Goal: Transaction & Acquisition: Purchase product/service

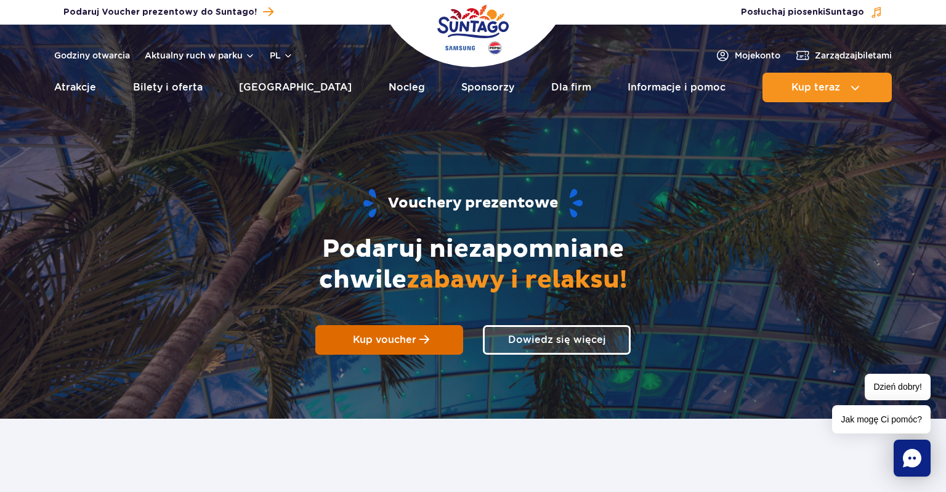
click at [381, 336] on span "Kup voucher" at bounding box center [384, 340] width 63 height 12
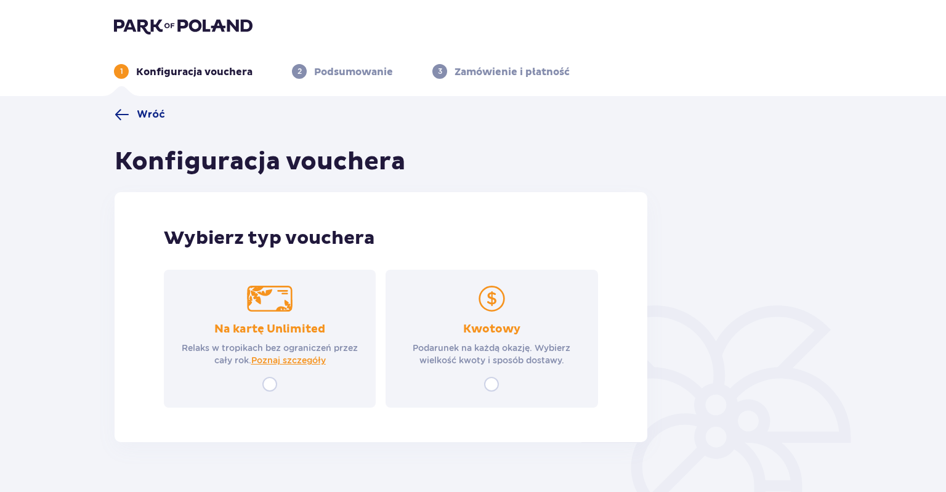
click at [489, 382] on input "radio" at bounding box center [491, 384] width 15 height 15
radio input "true"
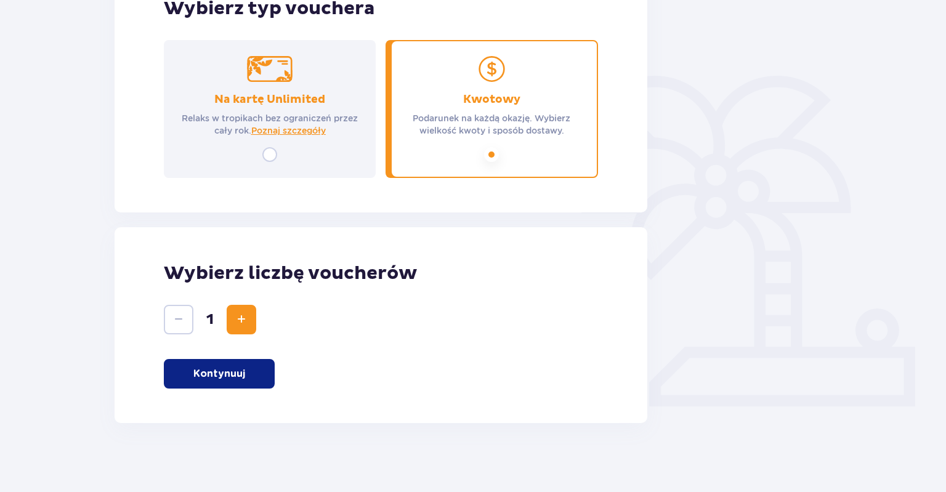
scroll to position [234, 0]
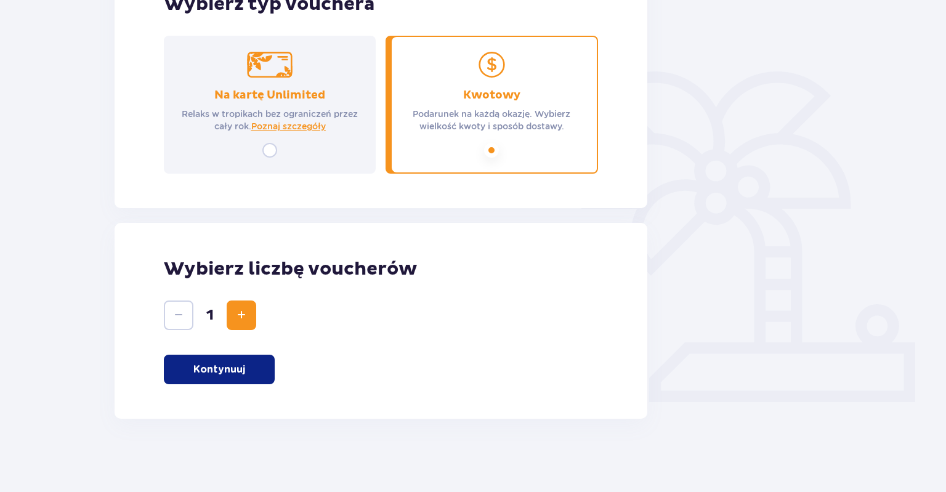
click at [230, 375] on p "Kontynuuj" at bounding box center [219, 370] width 52 height 14
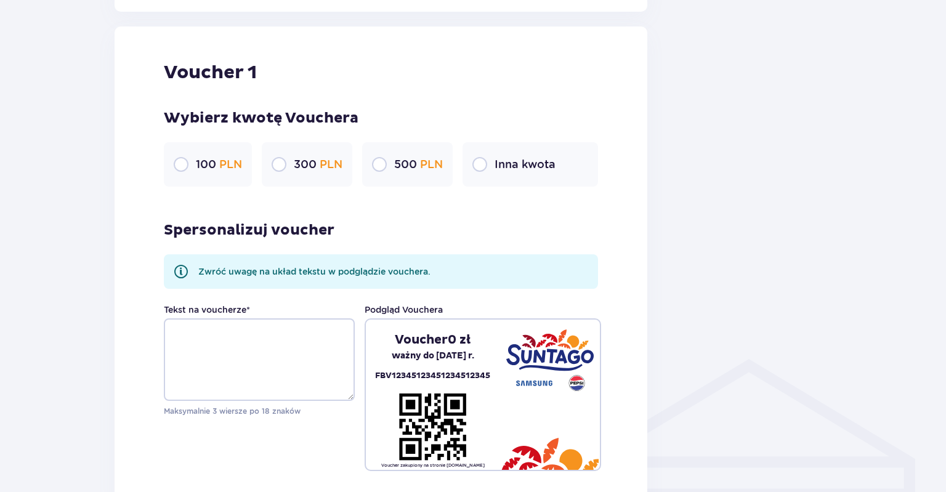
scroll to position [653, 0]
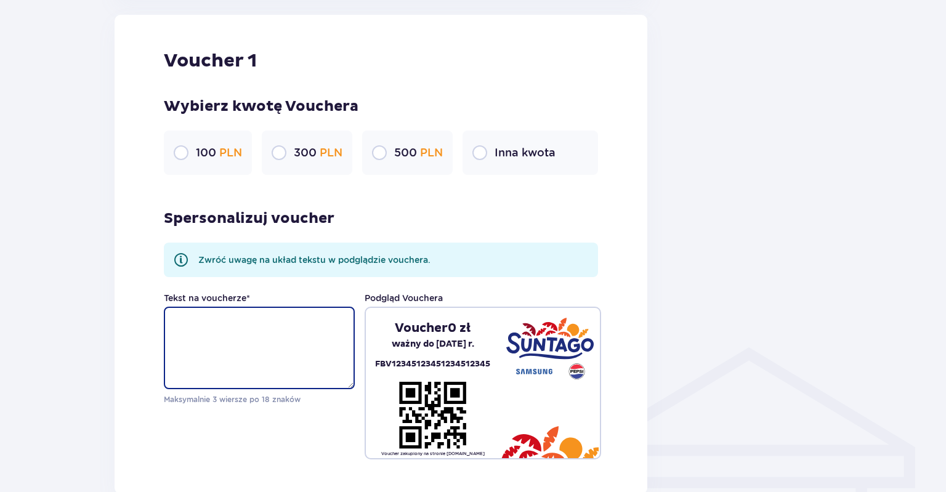
click at [242, 327] on textarea "Tekst na voucherze *" at bounding box center [259, 348] width 191 height 83
type textarea "Prezent urodzinowu"
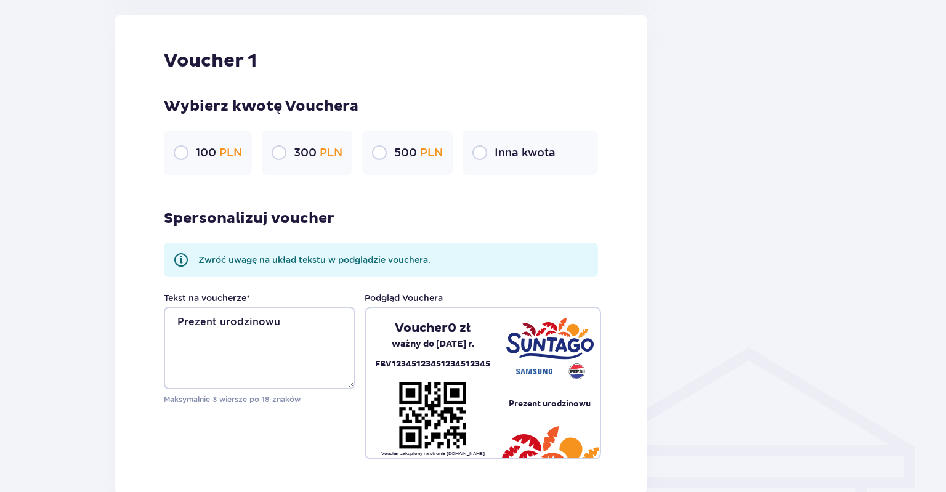
click at [381, 152] on input "radio" at bounding box center [379, 152] width 15 height 15
radio input "true"
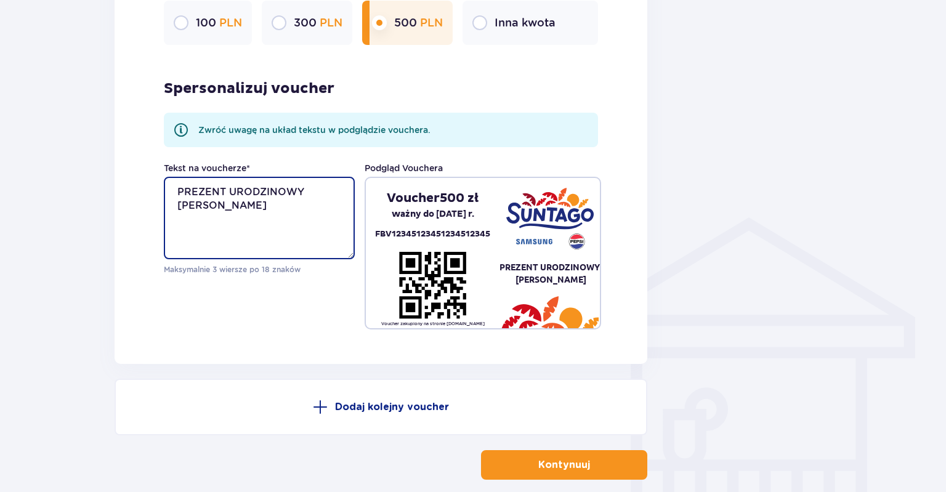
scroll to position [844, 0]
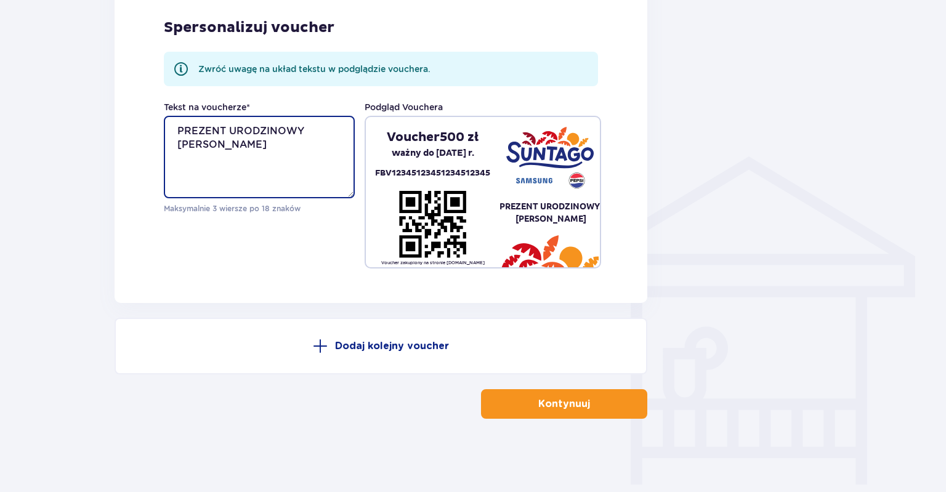
type textarea "PREZENT URODZINOWY LILI I JULKA"
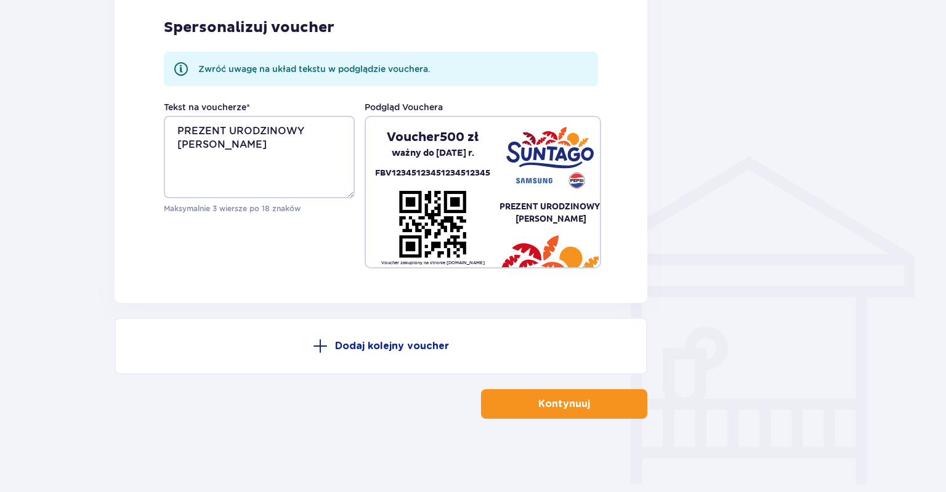
click at [522, 404] on button "Kontynuuj" at bounding box center [564, 404] width 166 height 30
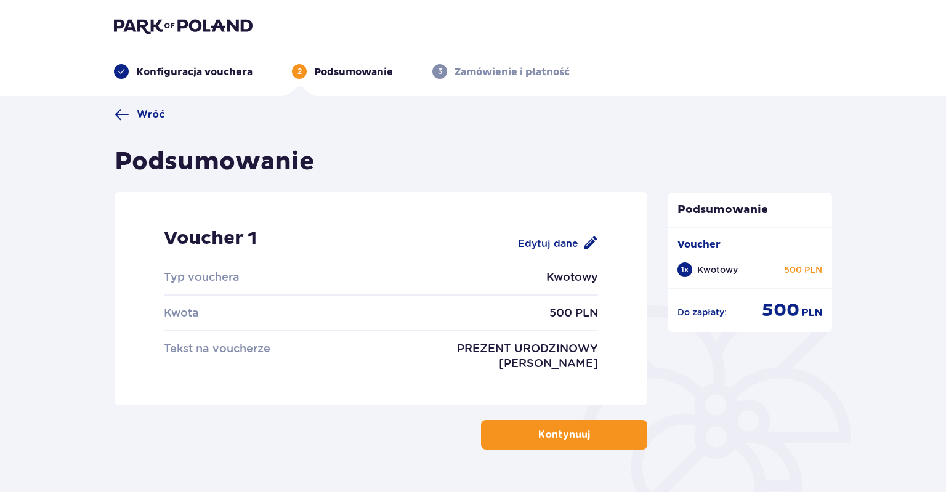
click at [567, 435] on p "Kontynuuj" at bounding box center [564, 435] width 52 height 14
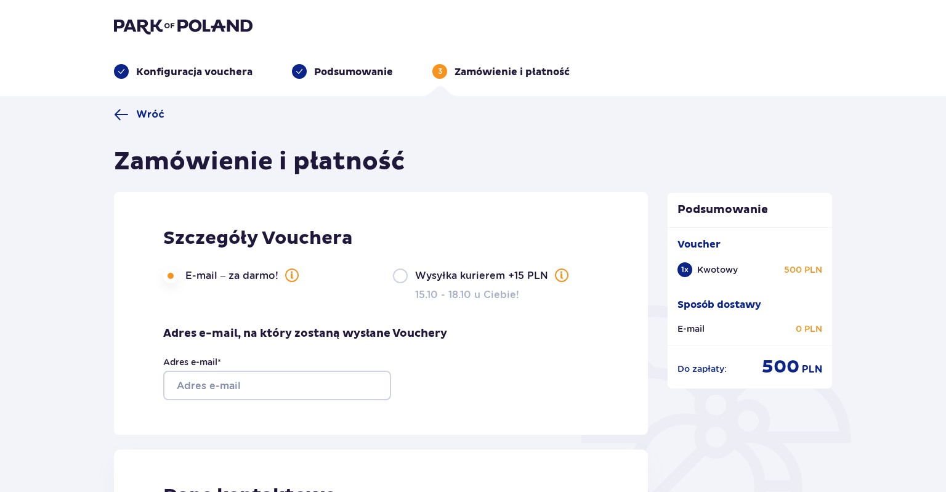
click at [167, 277] on input "E-mail – za darmo!" at bounding box center [170, 276] width 15 height 15
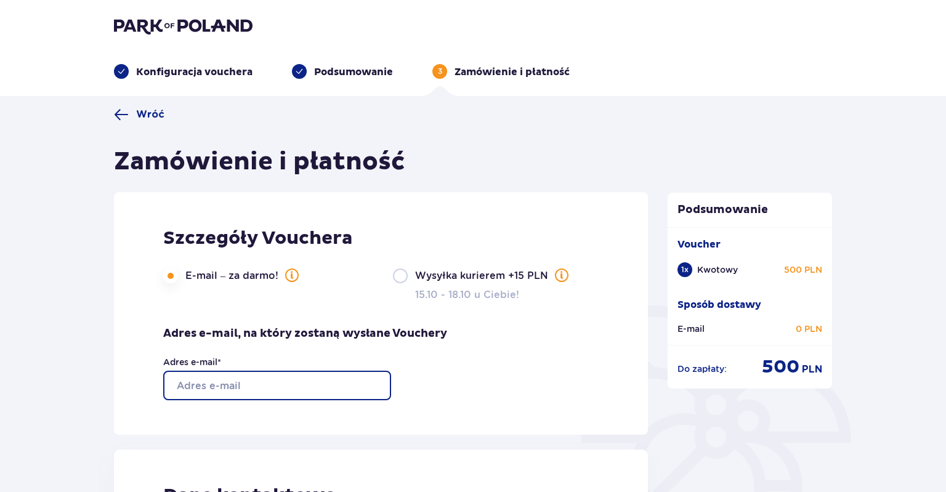
click at [223, 385] on input "Adres e-mail *" at bounding box center [277, 386] width 228 height 30
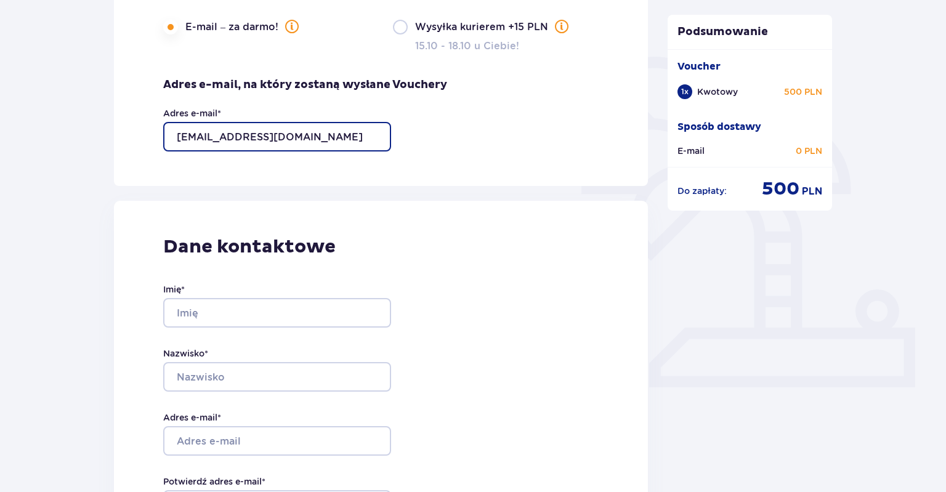
scroll to position [260, 0]
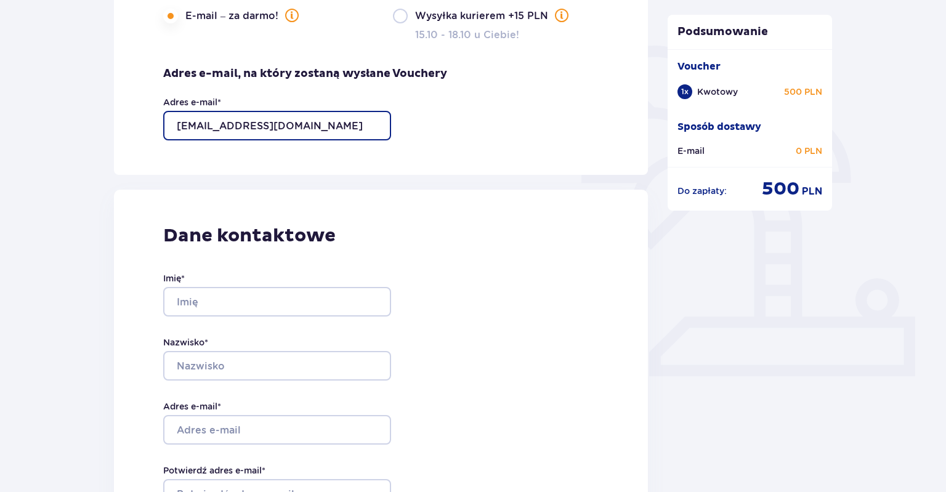
type input "[EMAIL_ADDRESS][DOMAIN_NAME]"
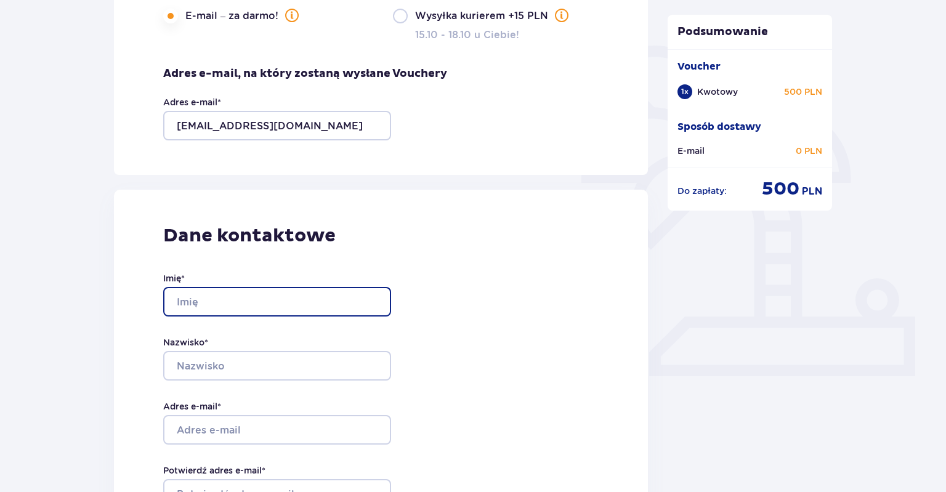
click at [197, 300] on input "Imię *" at bounding box center [277, 302] width 228 height 30
type input "b"
type input "Bartosz"
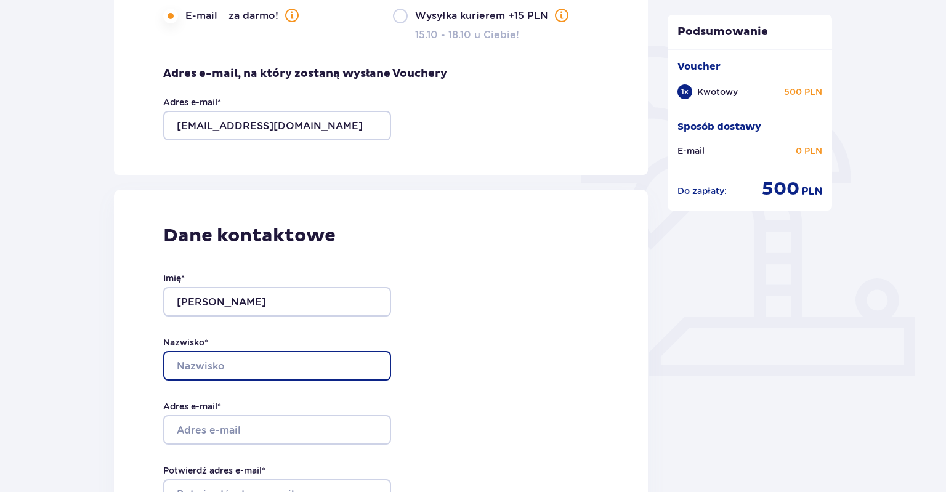
click at [203, 368] on input "Nazwisko *" at bounding box center [277, 366] width 228 height 30
type input "Frątczak"
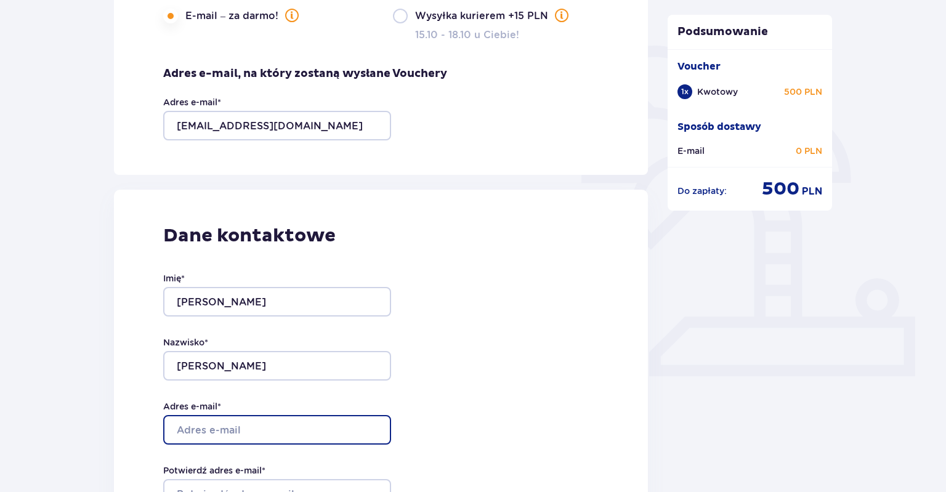
click at [213, 428] on input "Adres e-mail *" at bounding box center [277, 430] width 228 height 30
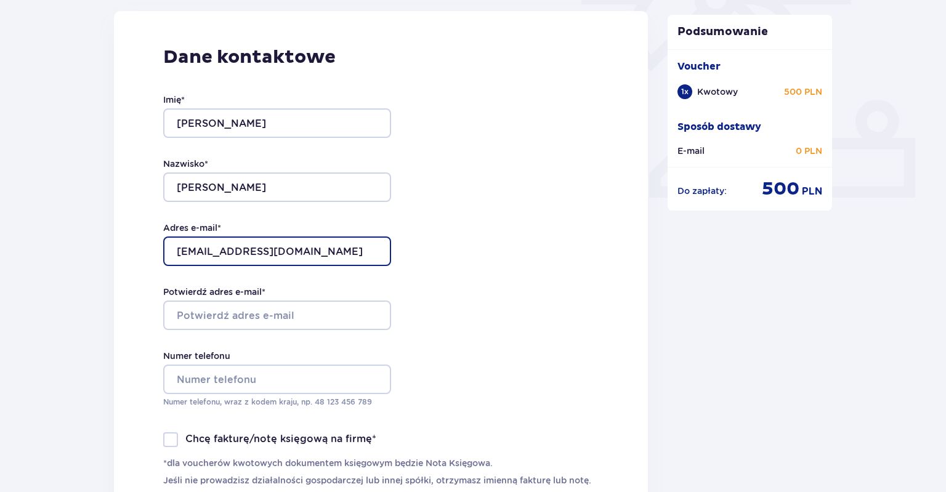
scroll to position [455, 0]
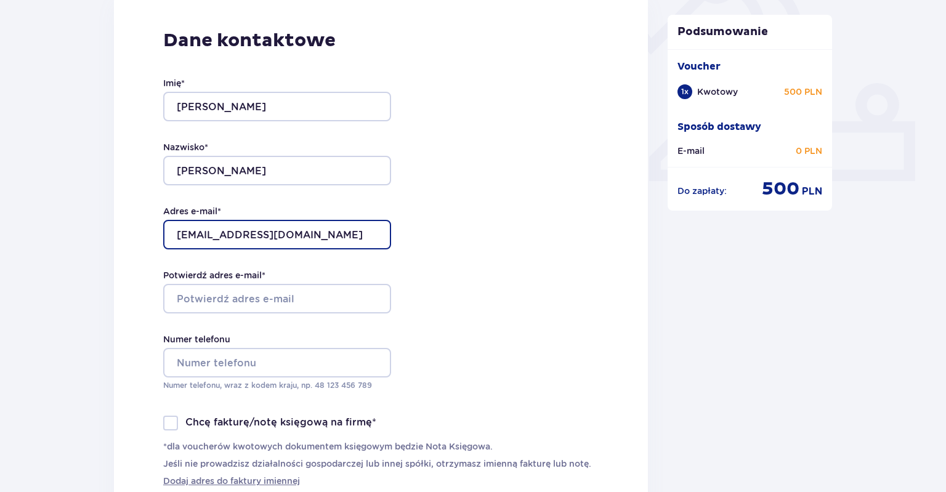
type input "[EMAIL_ADDRESS][DOMAIN_NAME]"
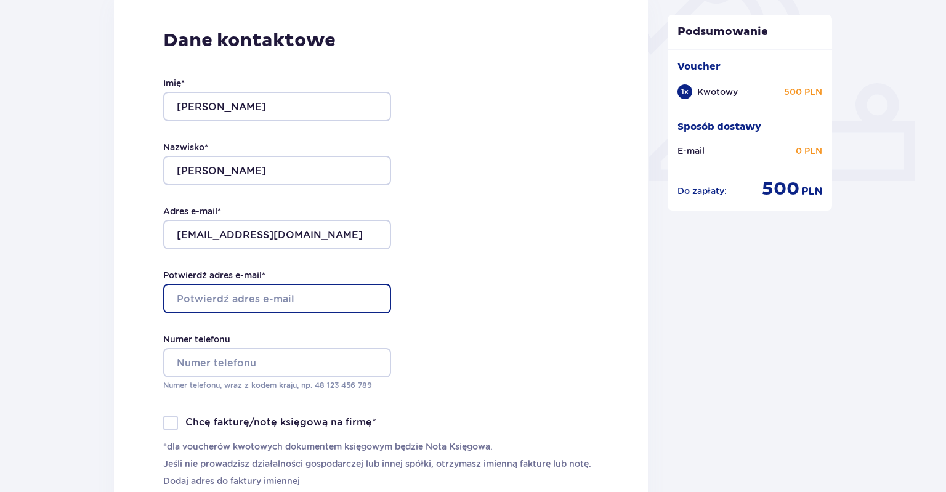
click at [204, 296] on input "Potwierdź adres e-mail *" at bounding box center [277, 299] width 228 height 30
type input "[EMAIL_ADDRESS][DOMAIN_NAME]"
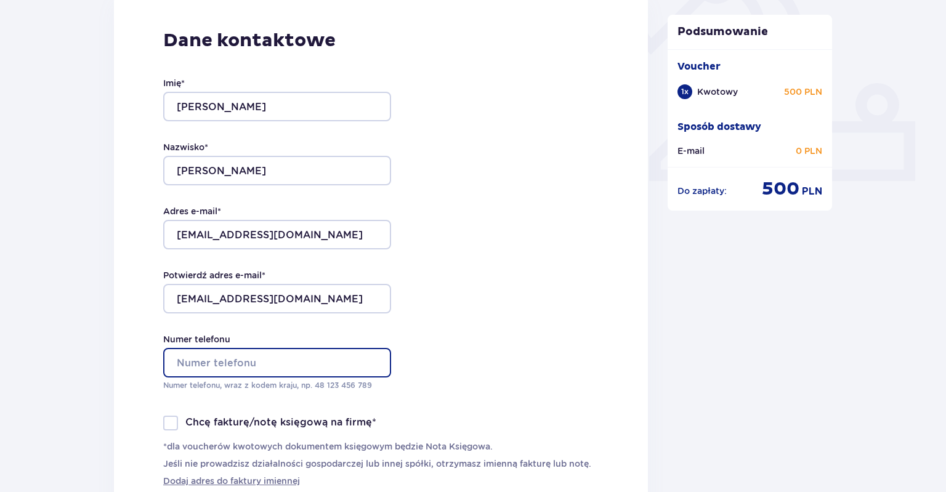
click at [237, 358] on input "Numer telefonu" at bounding box center [277, 363] width 228 height 30
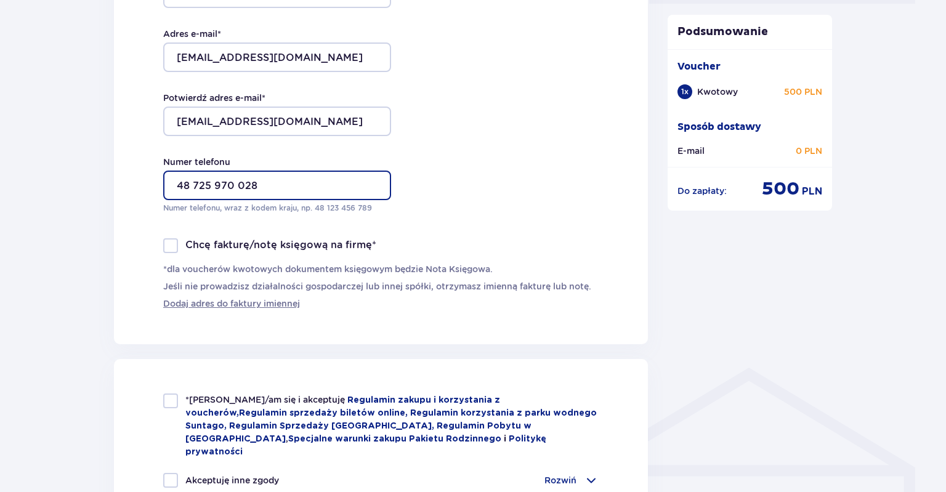
scroll to position [651, 0]
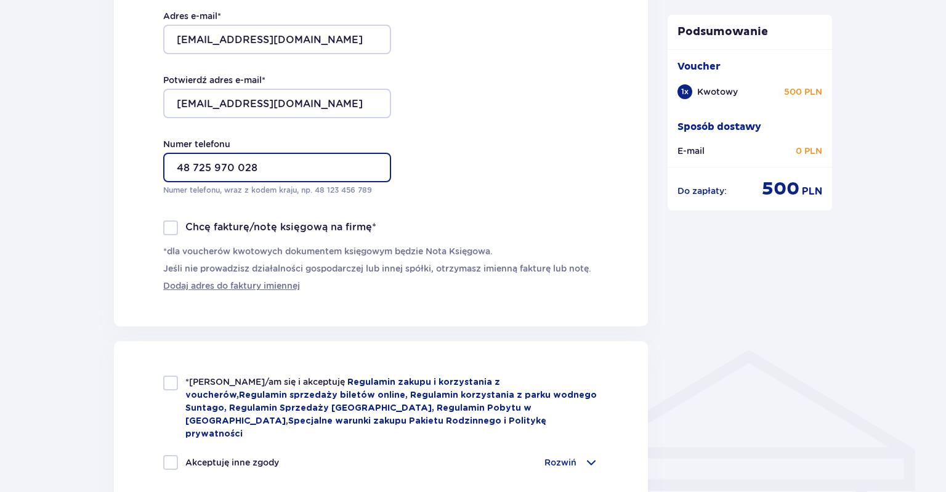
type input "48 725 970 028"
click at [174, 381] on div at bounding box center [170, 383] width 15 height 15
checkbox input "true"
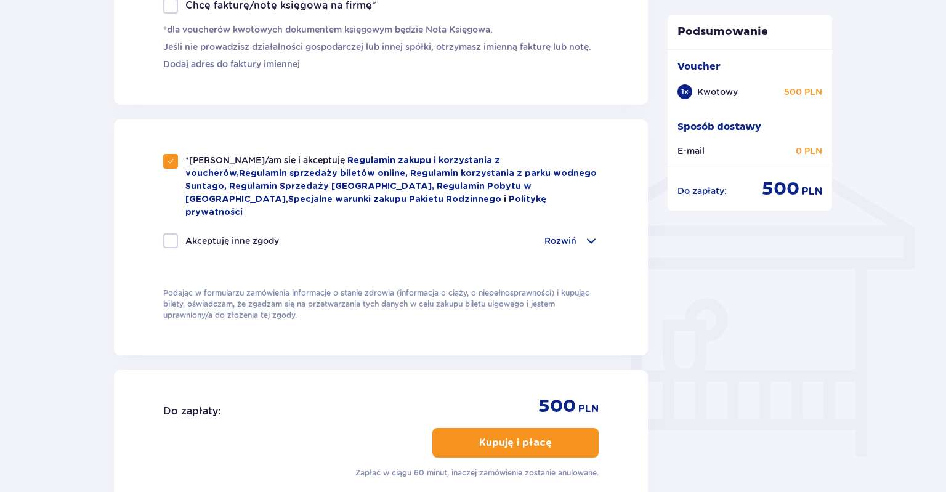
scroll to position [911, 0]
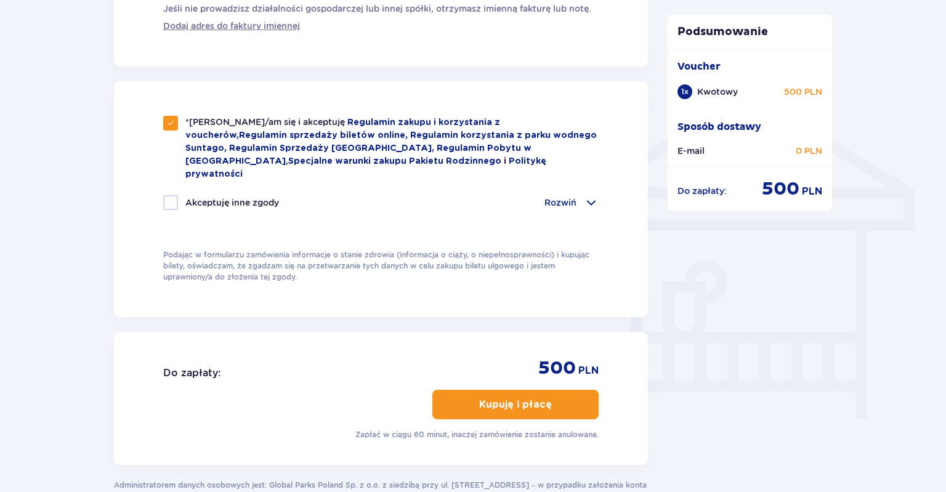
click at [489, 398] on p "Kupuję i płacę" at bounding box center [515, 405] width 73 height 14
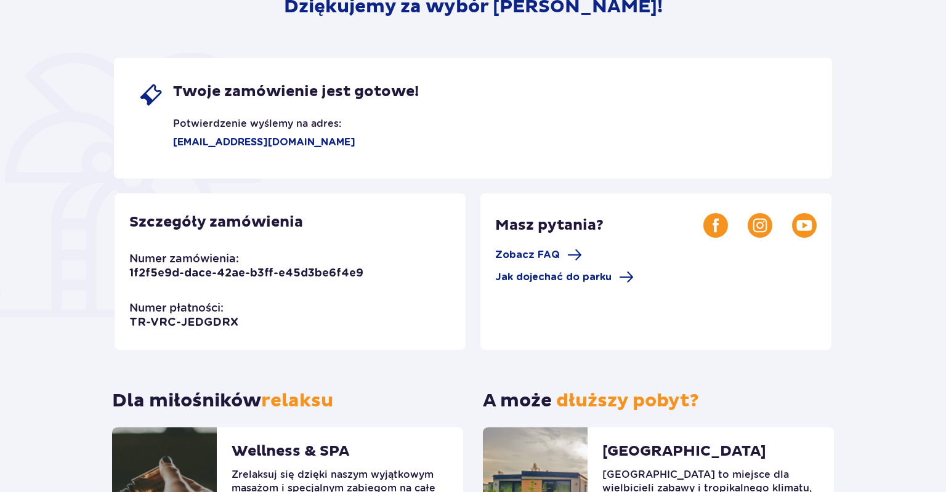
scroll to position [110, 0]
